Goal: Information Seeking & Learning: Compare options

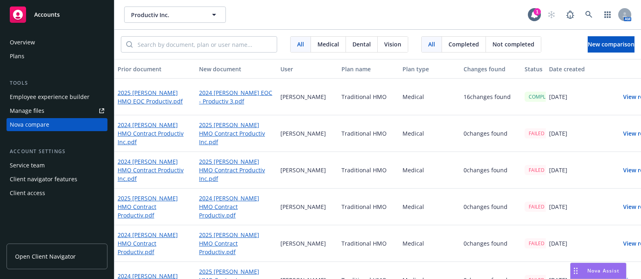
click at [158, 128] on link "2024 [PERSON_NAME] HMO Contract Productiv Inc.pdf" at bounding box center [155, 133] width 75 height 26
click at [147, 95] on link "2025 [PERSON_NAME] HMO EOC Productiv.pdf" at bounding box center [155, 96] width 75 height 19
